Goal: Entertainment & Leisure: Consume media (video, audio)

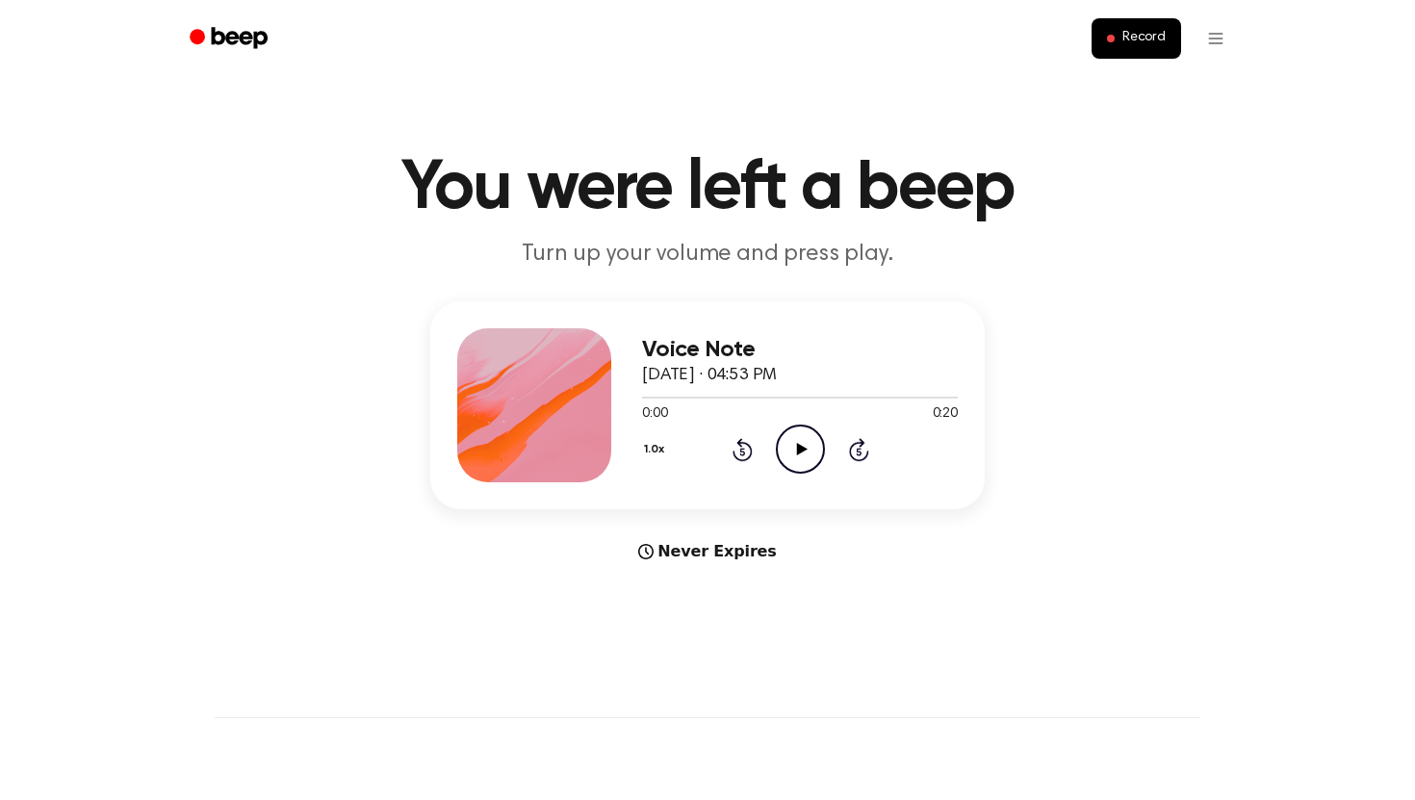
click at [797, 450] on icon at bounding box center [801, 449] width 11 height 13
click at [802, 478] on div "Voice Note [DATE] · 04:58 PM 0:00 1:42 Your browser does not support the [objec…" at bounding box center [800, 405] width 316 height 154
click at [806, 454] on icon "Play Audio" at bounding box center [800, 449] width 49 height 49
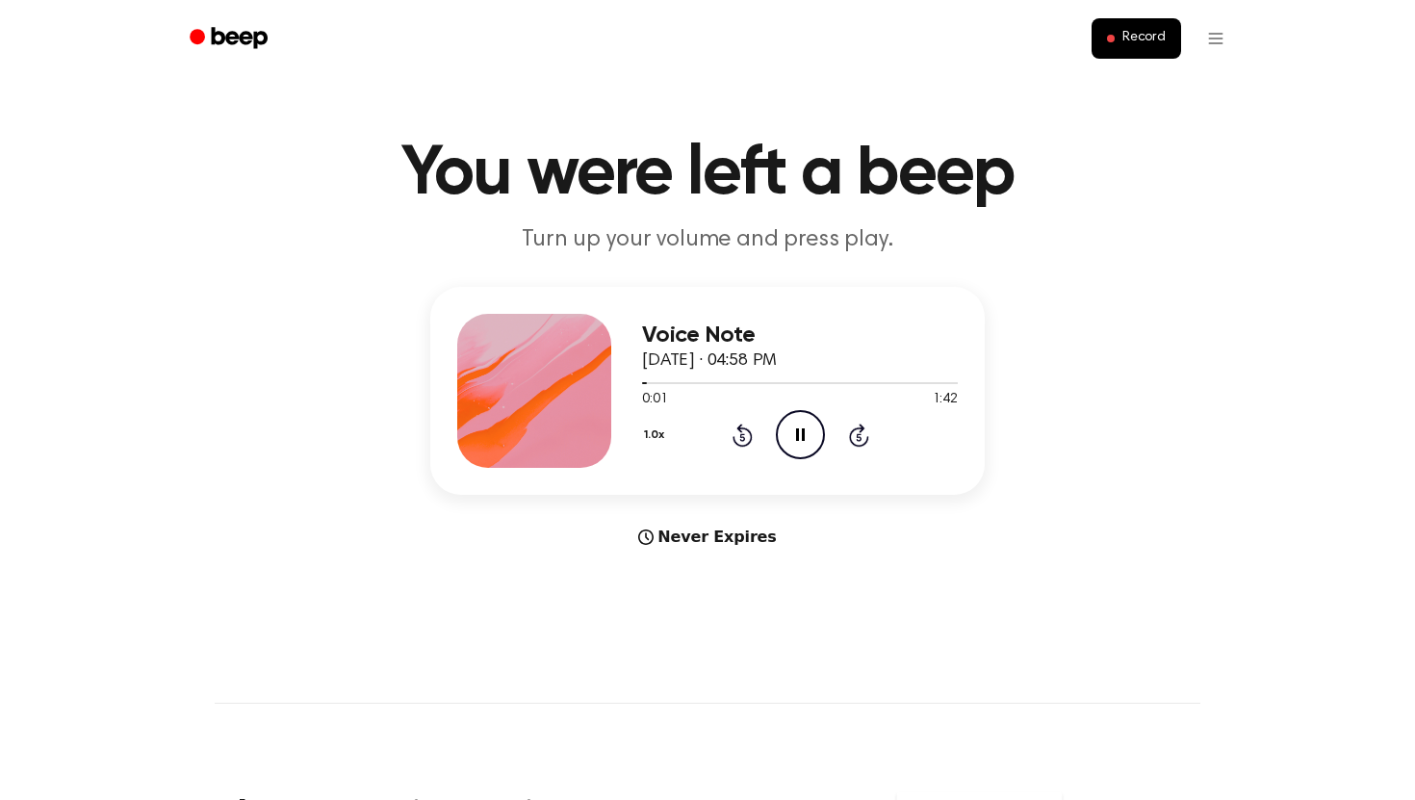
scroll to position [18, 0]
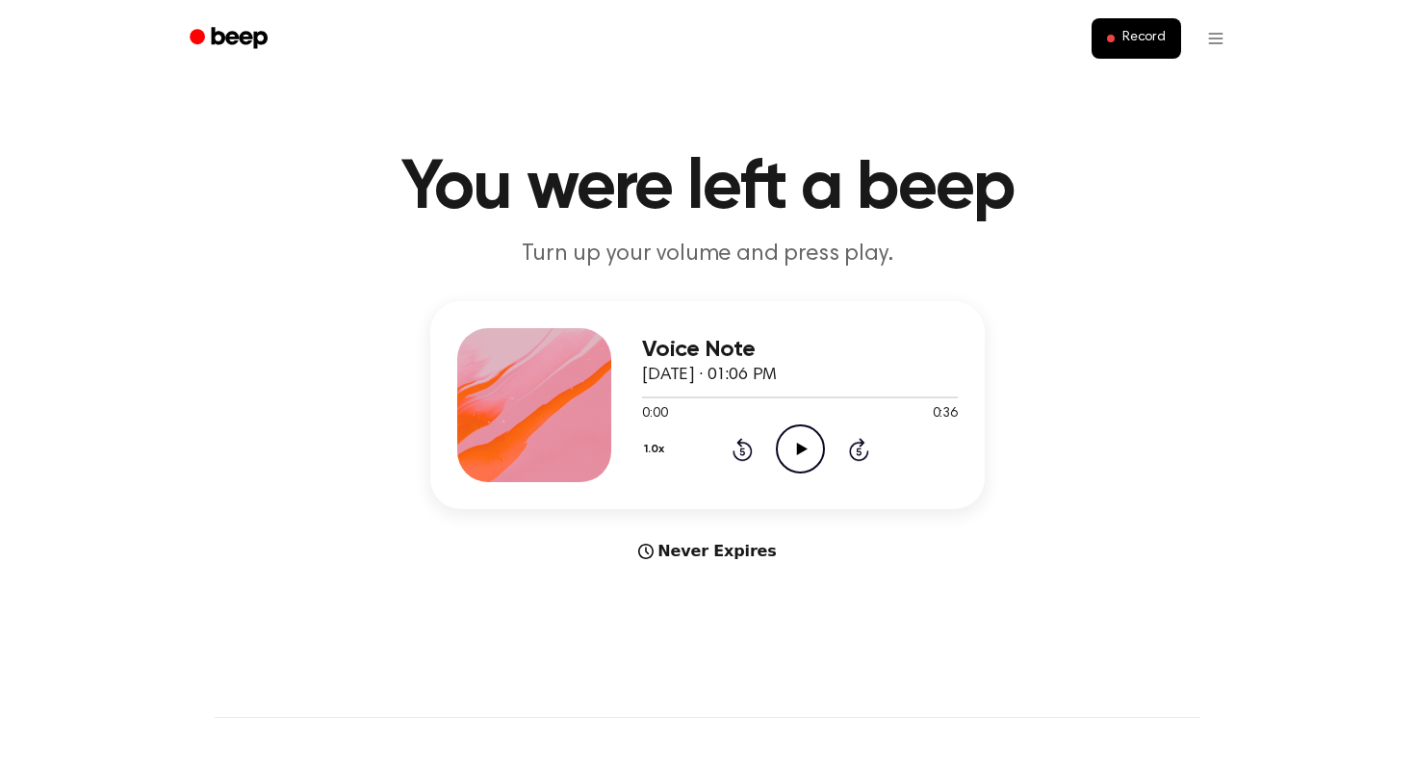
click at [823, 438] on icon "Play Audio" at bounding box center [800, 449] width 49 height 49
